Goal: Navigation & Orientation: Find specific page/section

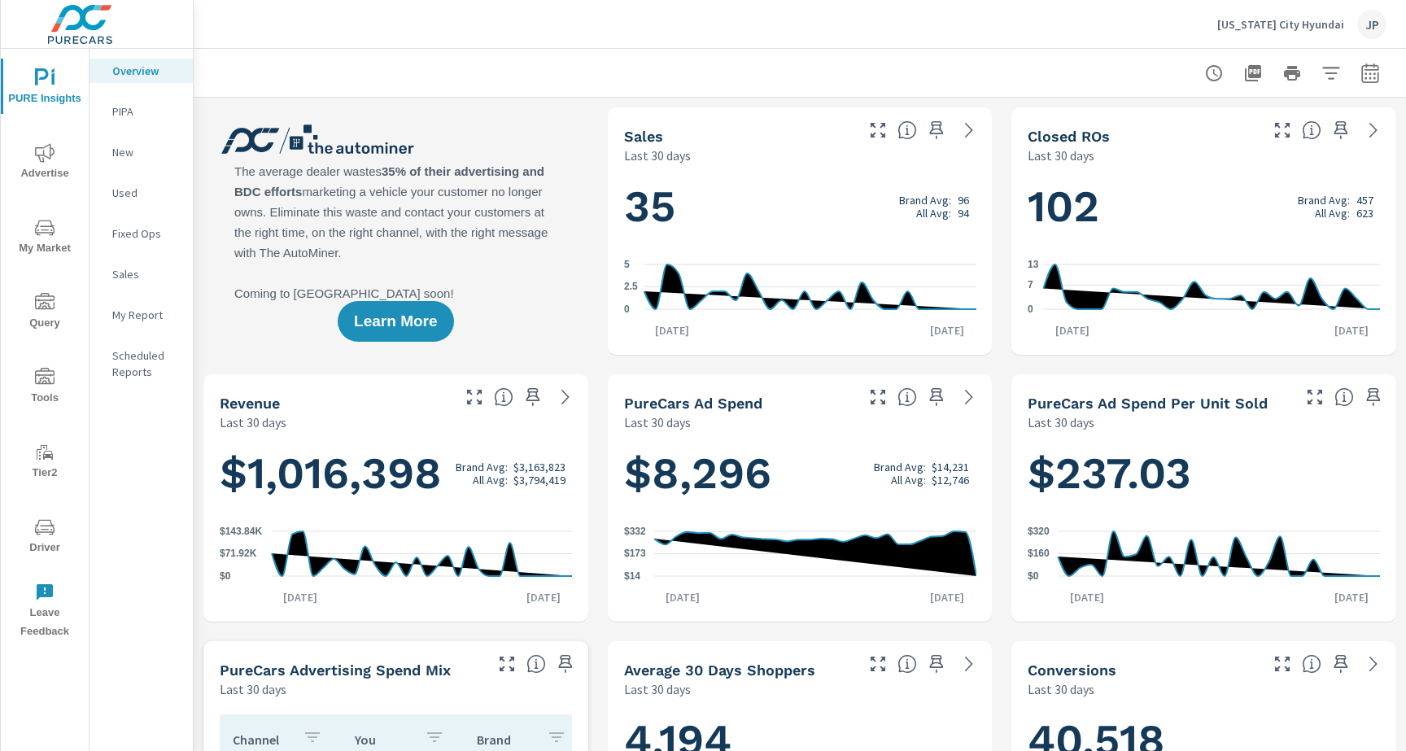
drag, startPoint x: 37, startPoint y: 530, endPoint x: 117, endPoint y: 540, distance: 81.2
click at [117, 540] on div "PURE Insights Advertise My Market Query Tools Tier2 Driver Leave Feedback Overv…" at bounding box center [97, 400] width 192 height 702
click at [32, 398] on span "Tools" at bounding box center [45, 388] width 78 height 40
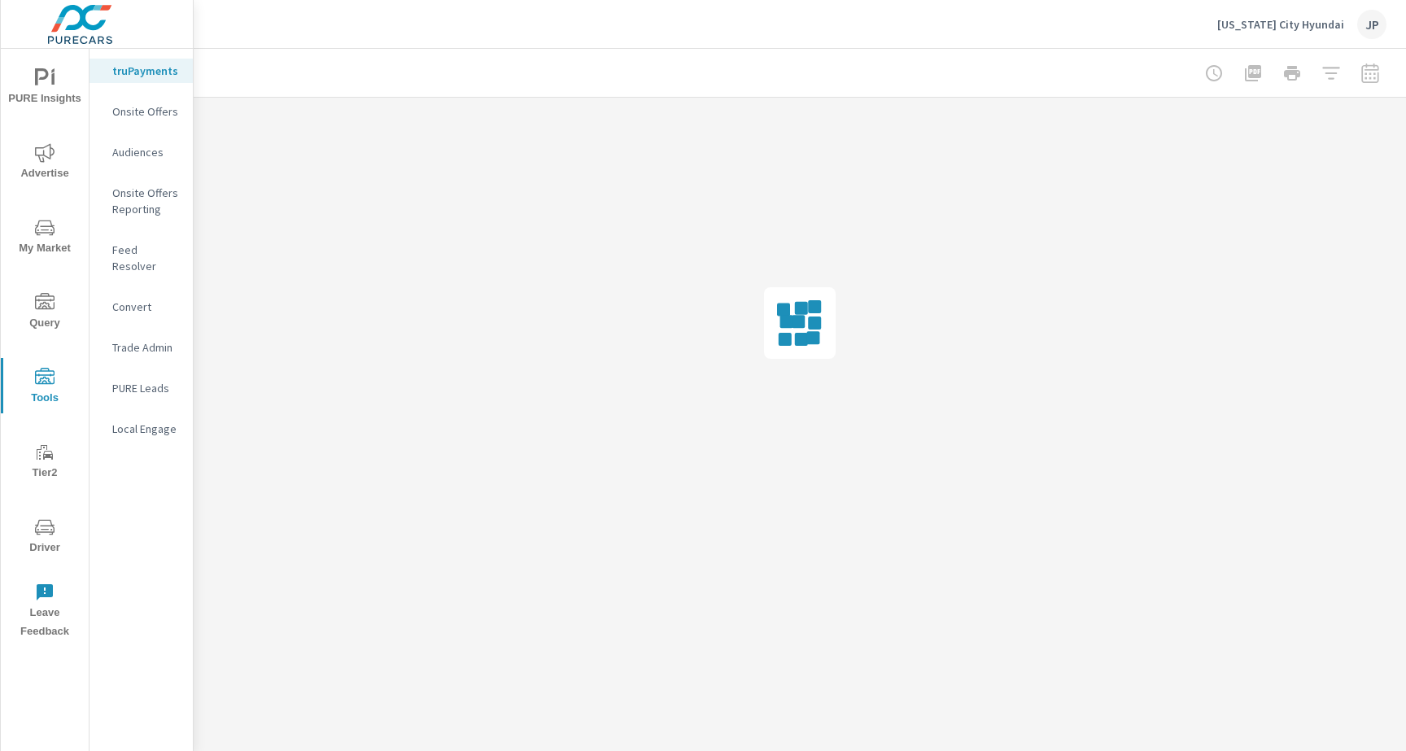
click at [141, 116] on p "Onsite Offers" at bounding box center [146, 111] width 68 height 16
